Goal: Navigation & Orientation: Find specific page/section

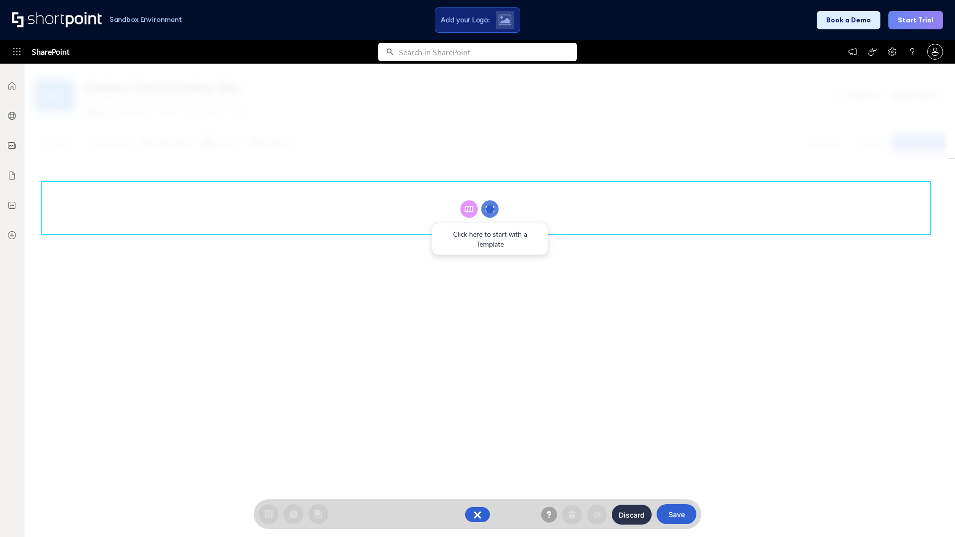
click at [490, 209] on circle at bounding box center [489, 208] width 17 height 17
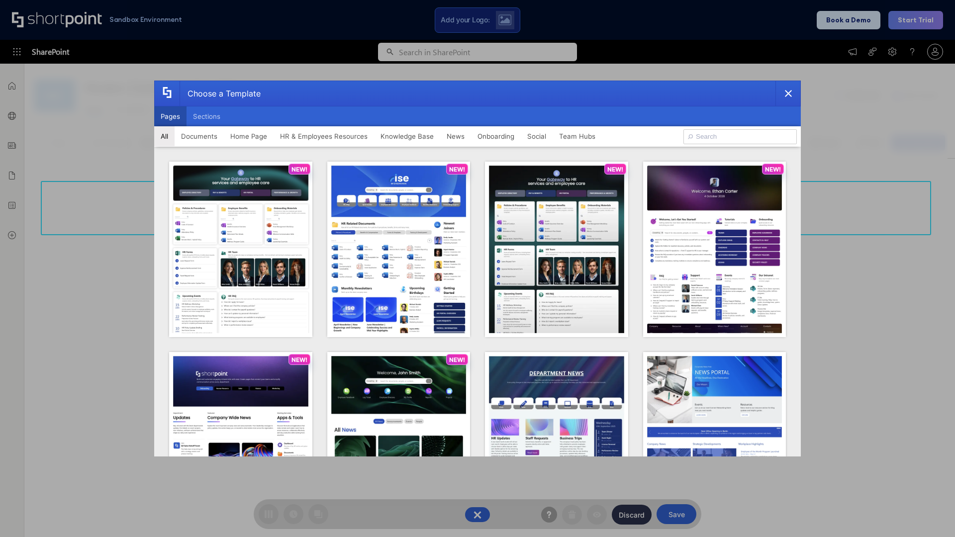
click at [170, 116] on button "Pages" at bounding box center [170, 116] width 32 height 20
type input "Knowledge Portal 5"
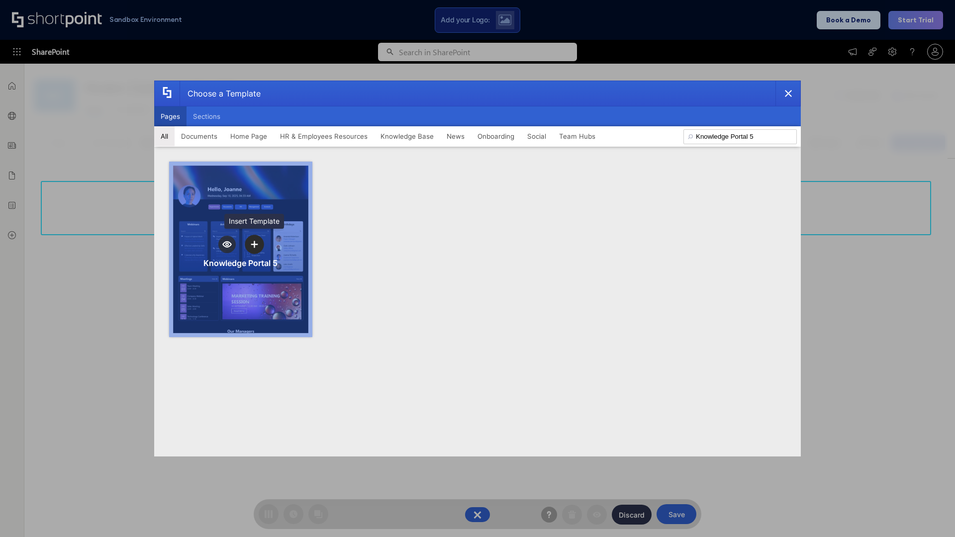
click at [254, 244] on icon "template selector" at bounding box center [254, 244] width 7 height 7
